Goal: Task Accomplishment & Management: Complete application form

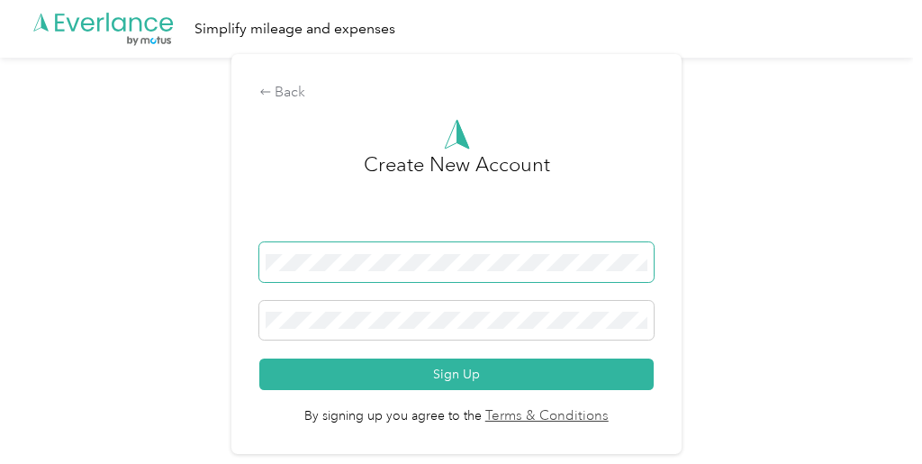
click at [441, 272] on span at bounding box center [456, 262] width 394 height 40
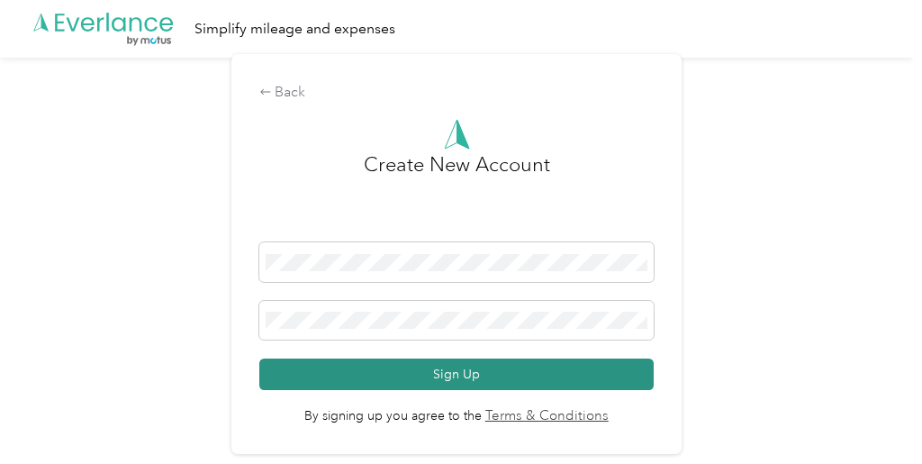
click at [490, 381] on button "Sign Up" at bounding box center [456, 374] width 394 height 32
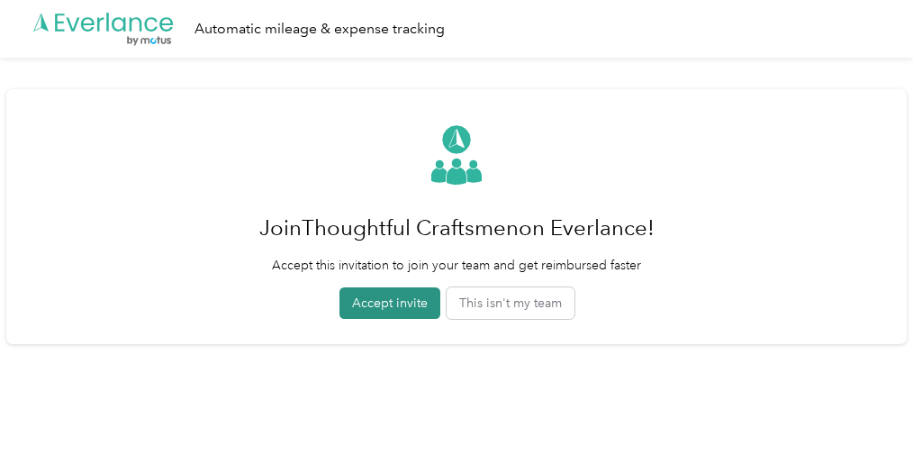
click at [399, 306] on button "Accept invite" at bounding box center [389, 303] width 101 height 32
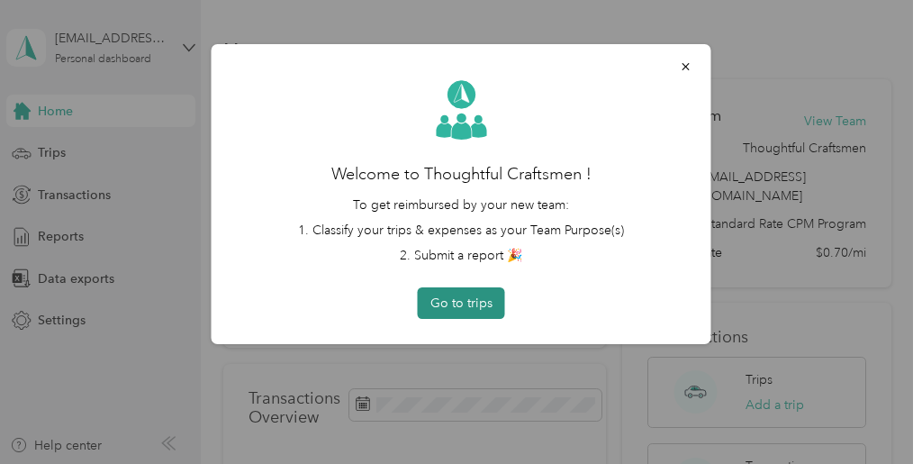
click at [472, 303] on button "Go to trips" at bounding box center [461, 303] width 87 height 32
